Goal: Navigation & Orientation: Find specific page/section

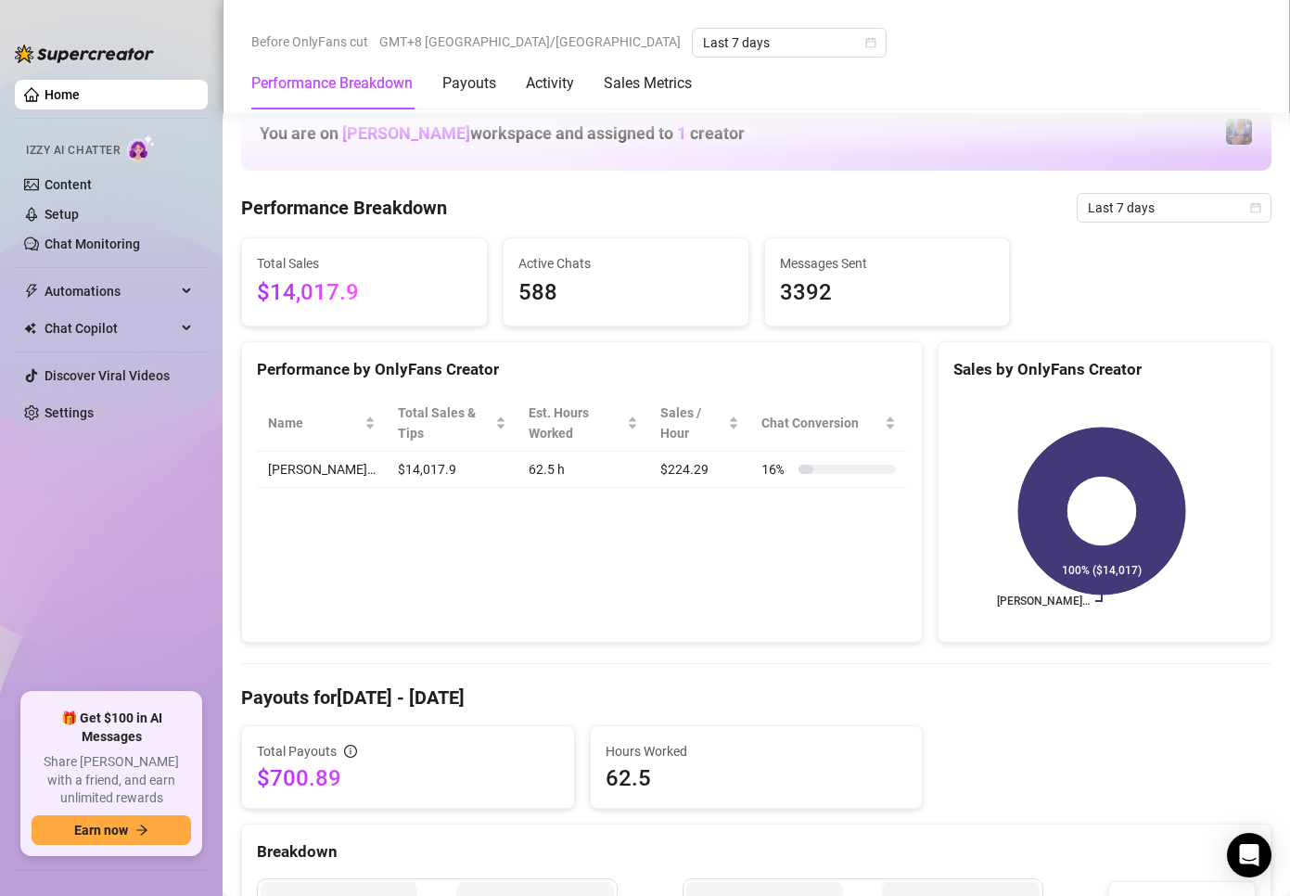
scroll to position [1669, 0]
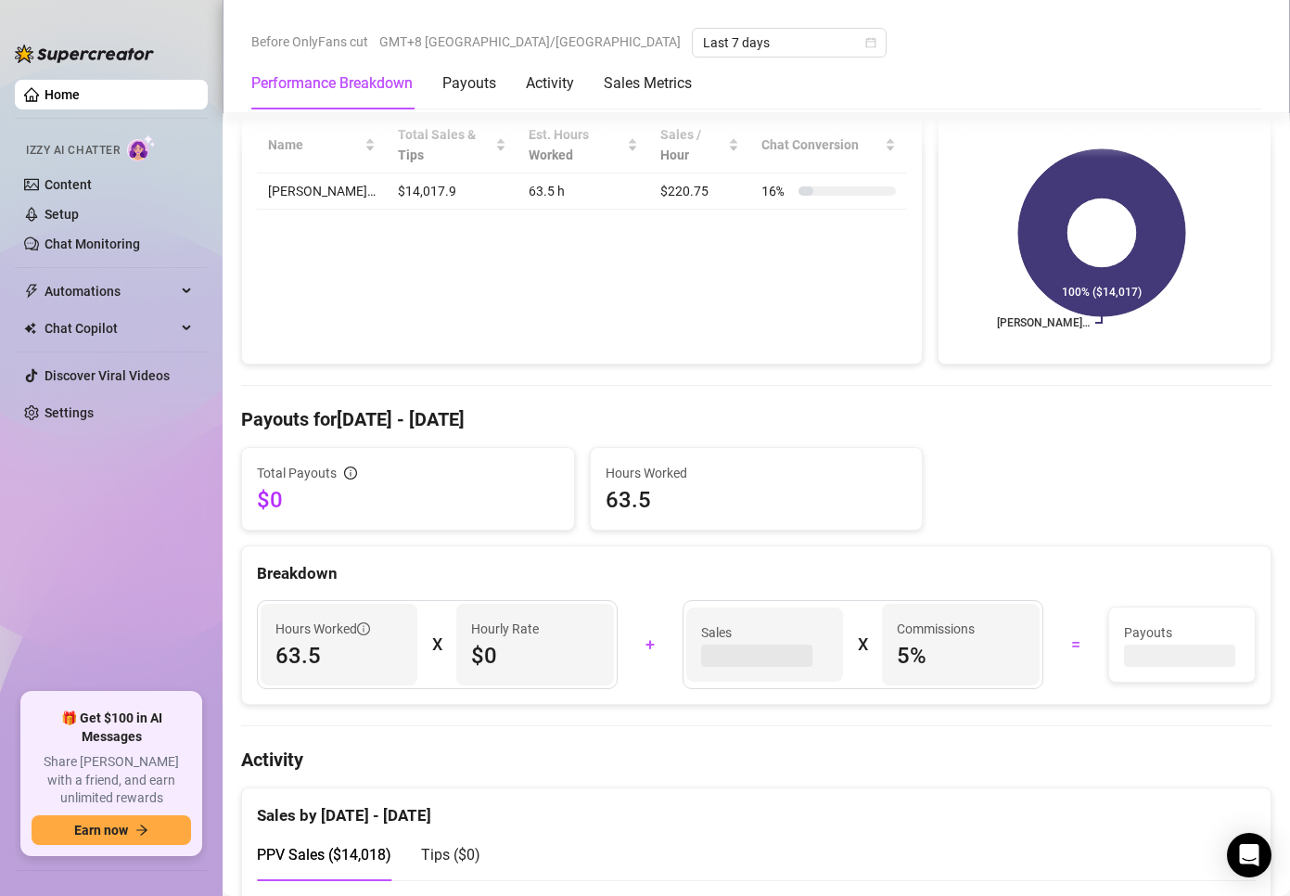
scroll to position [649, 0]
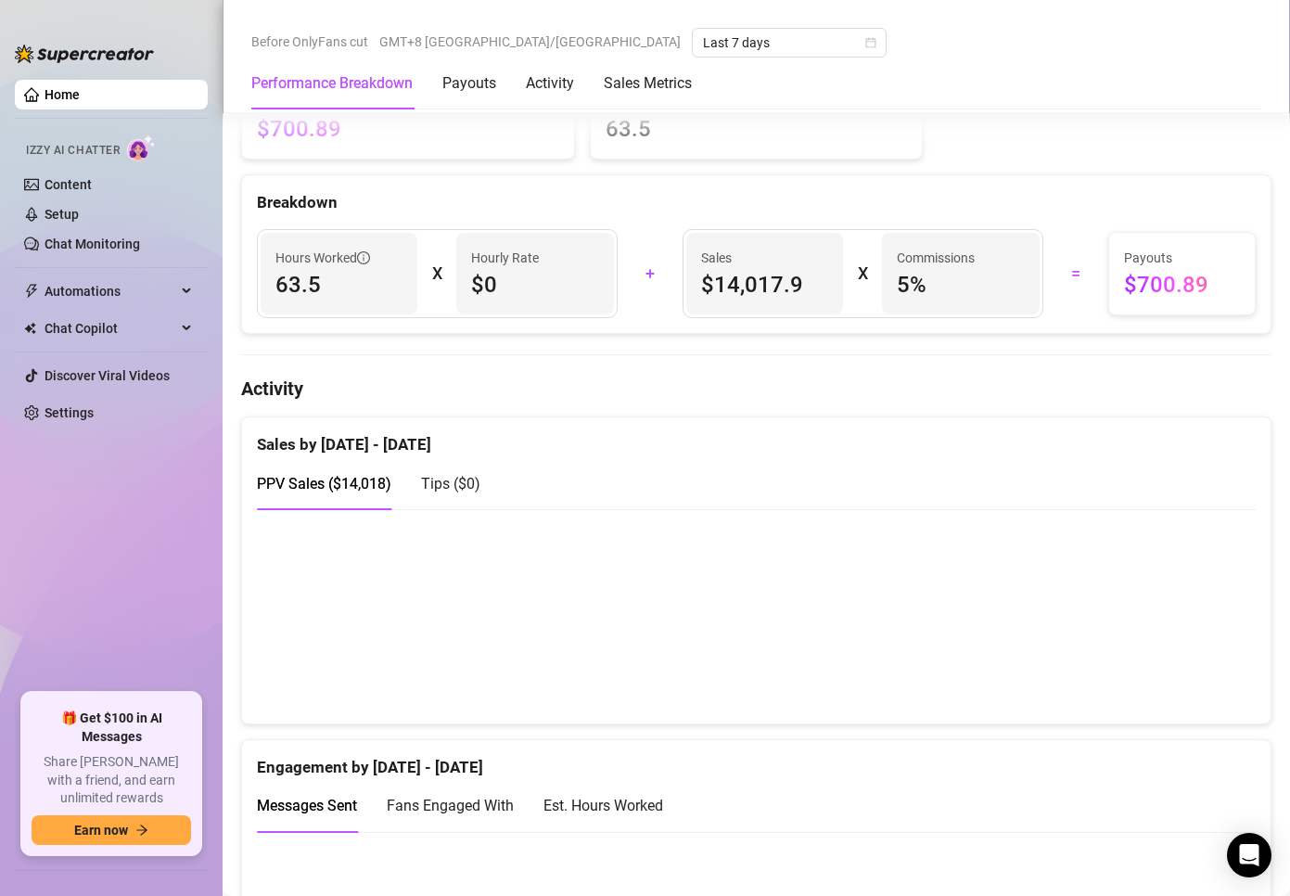
click at [942, 159] on div "Total Payouts $700.89 Hours Worked 63.5" at bounding box center [756, 117] width 1045 height 83
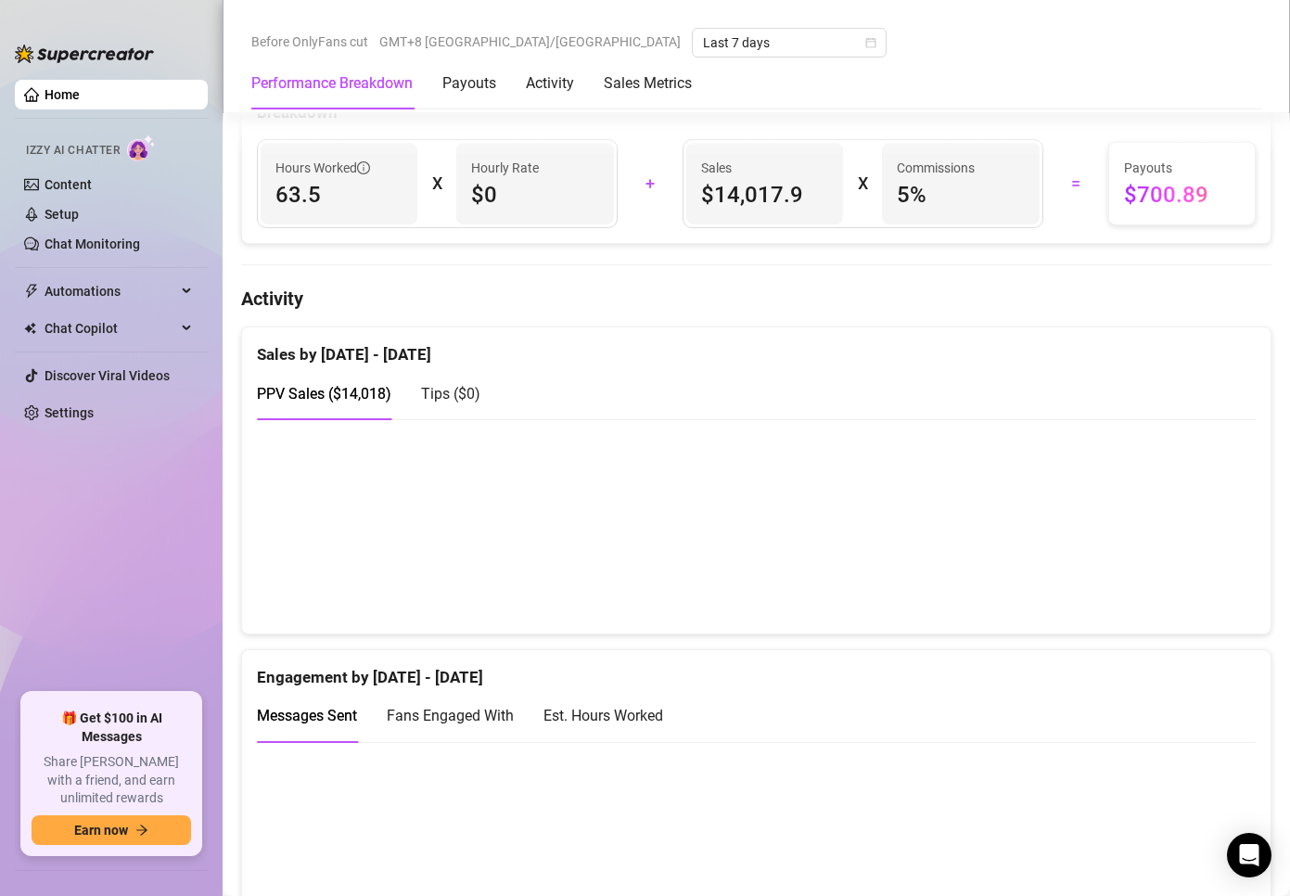
scroll to position [742, 0]
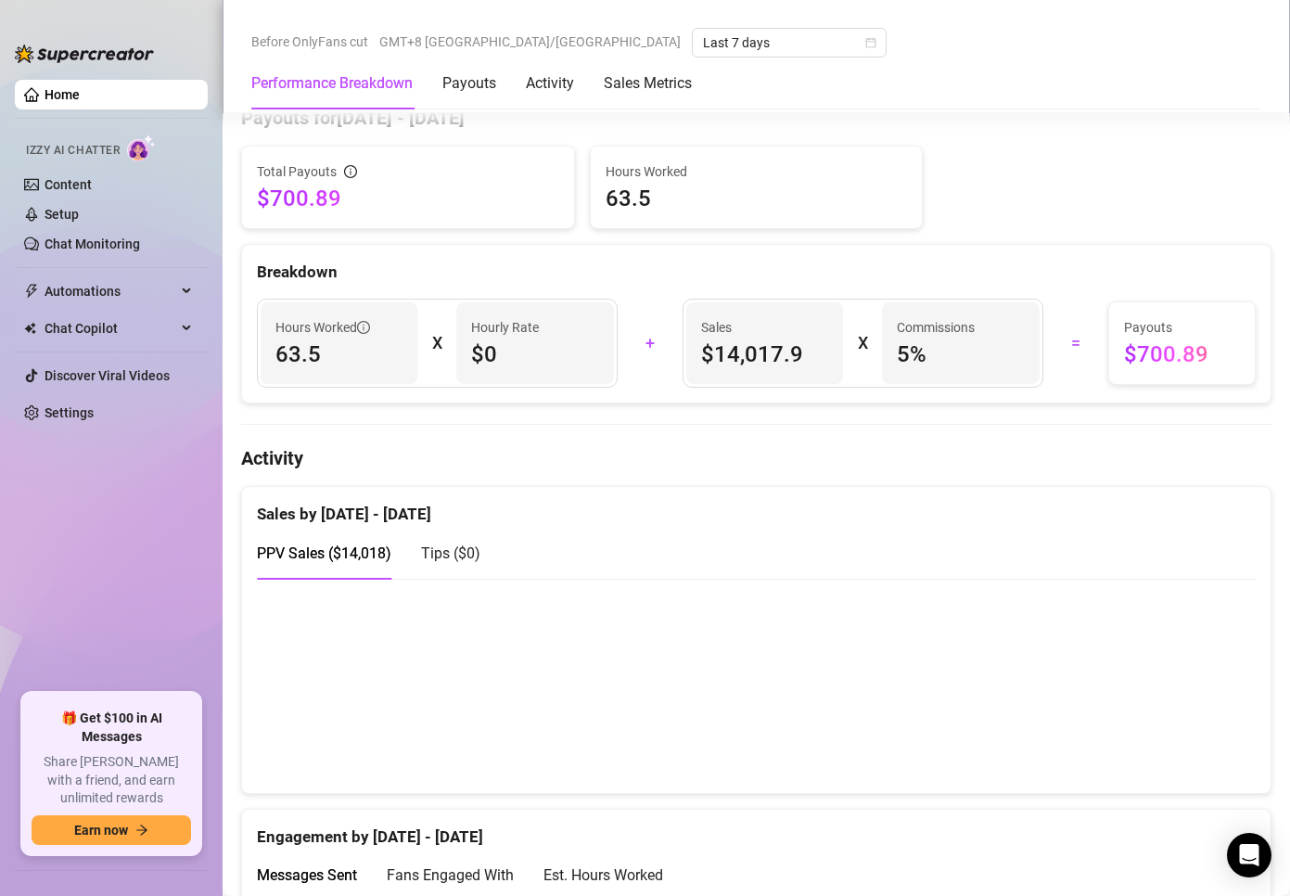
scroll to position [649, 0]
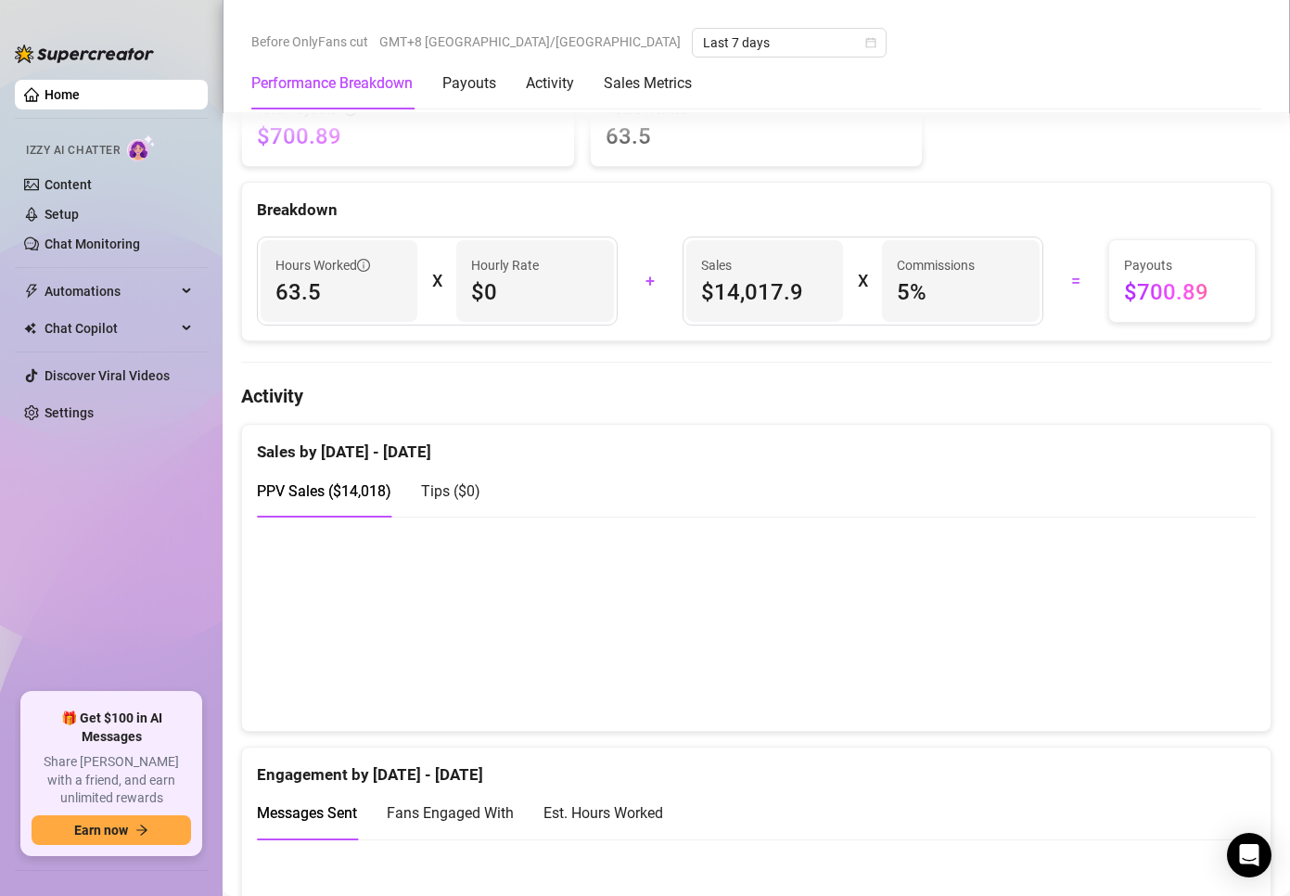
scroll to position [649, 0]
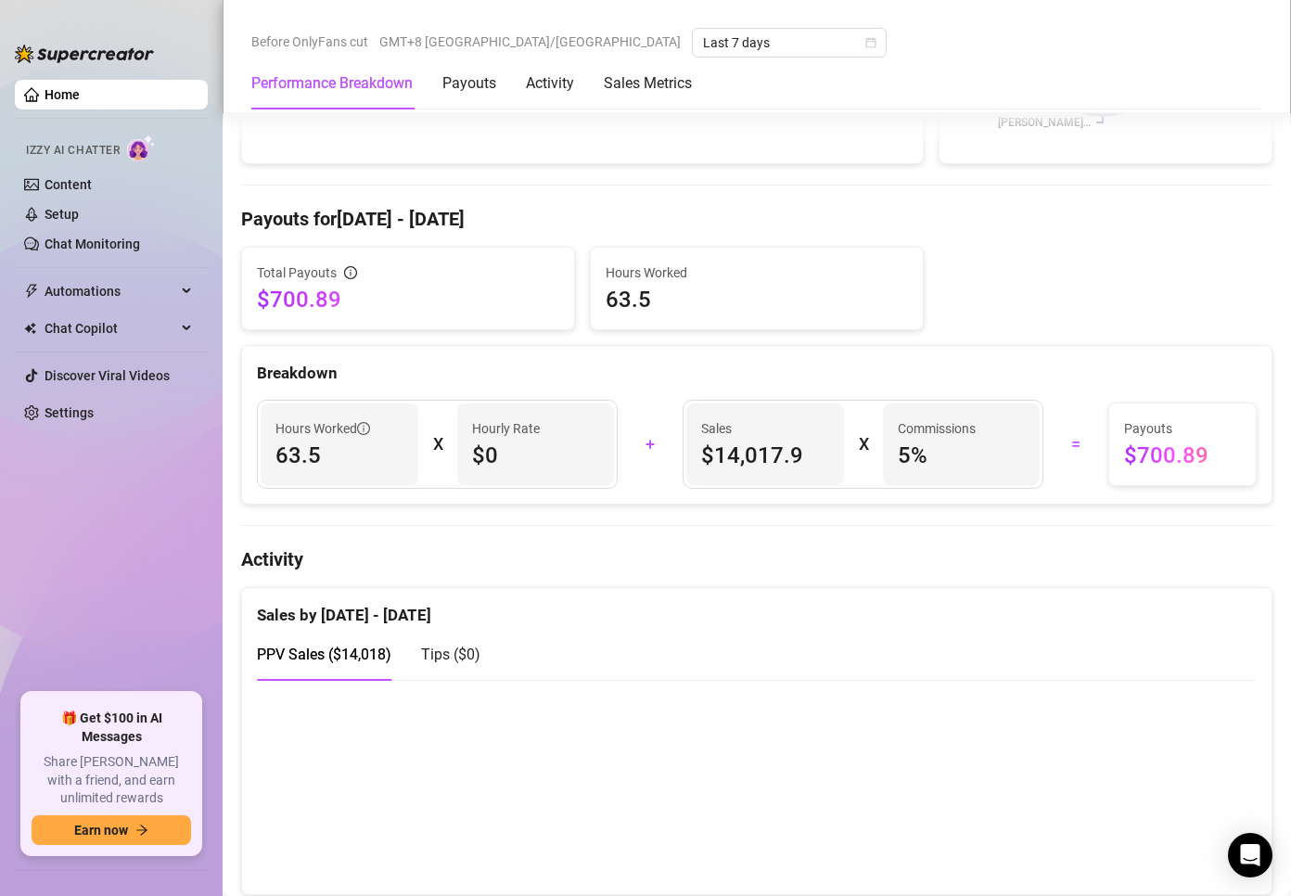
scroll to position [464, 0]
